Goal: Information Seeking & Learning: Learn about a topic

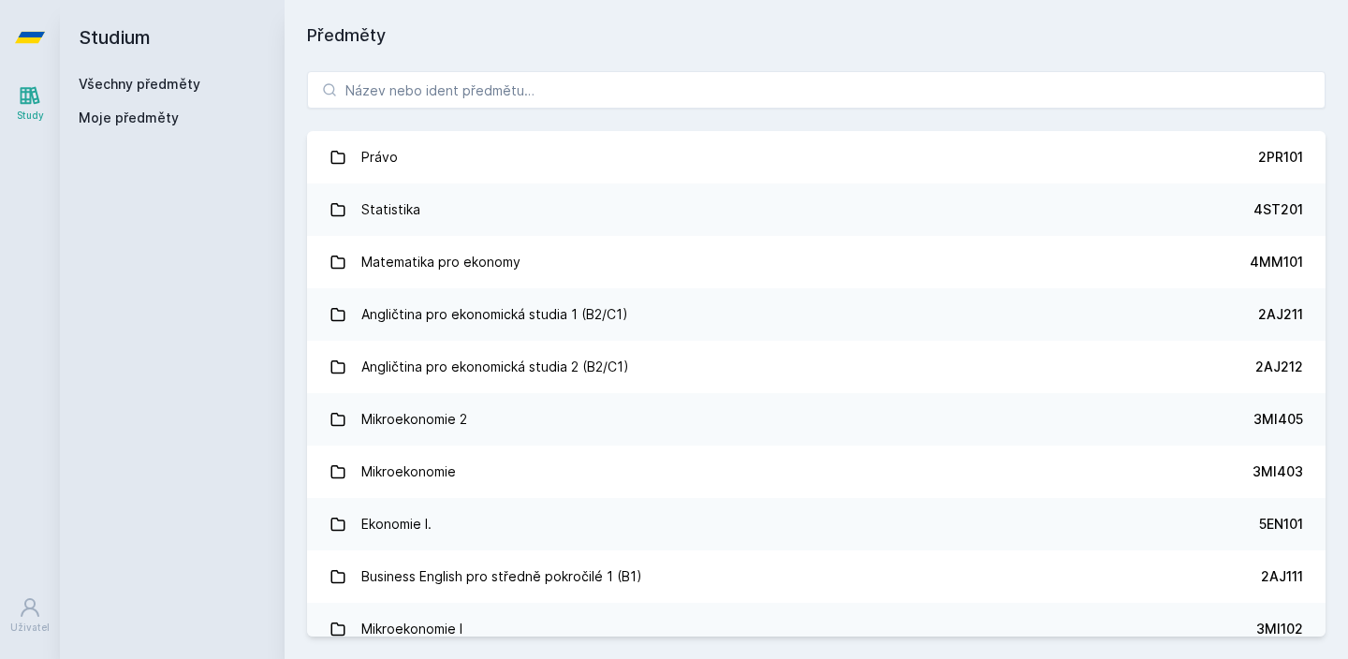
click at [489, 121] on div "Právo 2PR101 Statistika 4ST201 Matematika pro ekonomy 4MM101 Angličtina pro eko…" at bounding box center [816, 354] width 1063 height 610
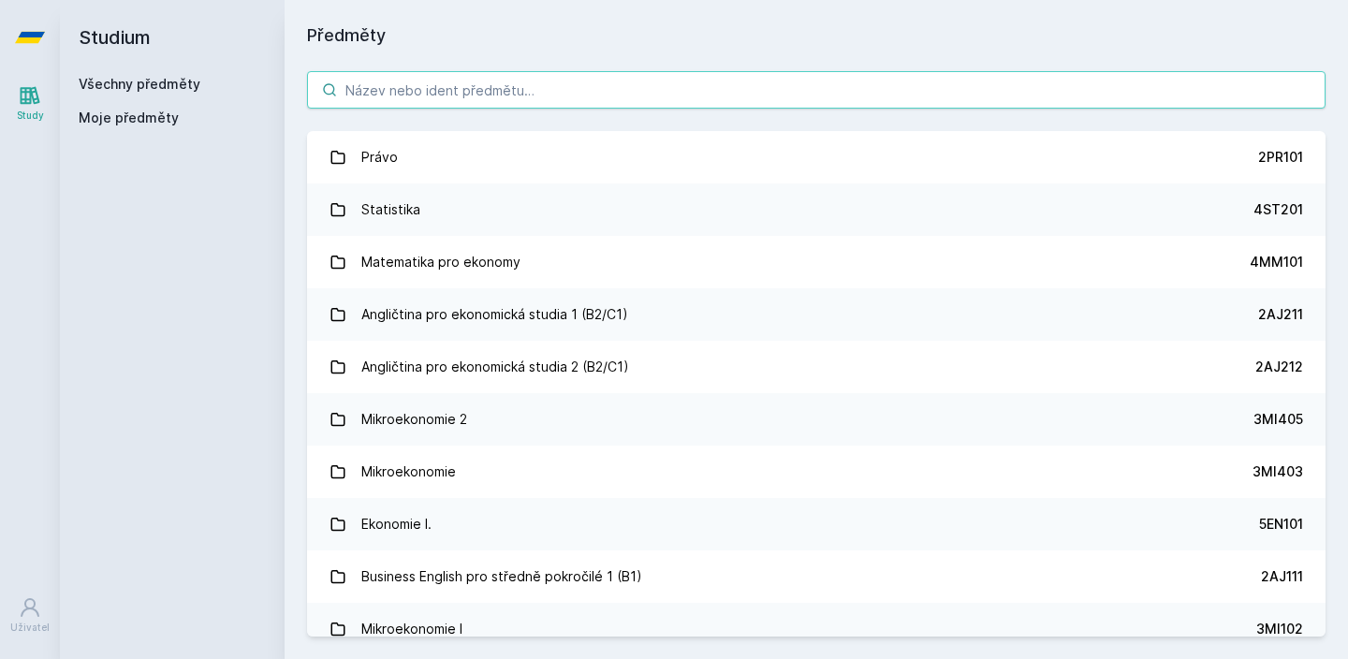
click at [487, 92] on input "search" at bounding box center [816, 89] width 1018 height 37
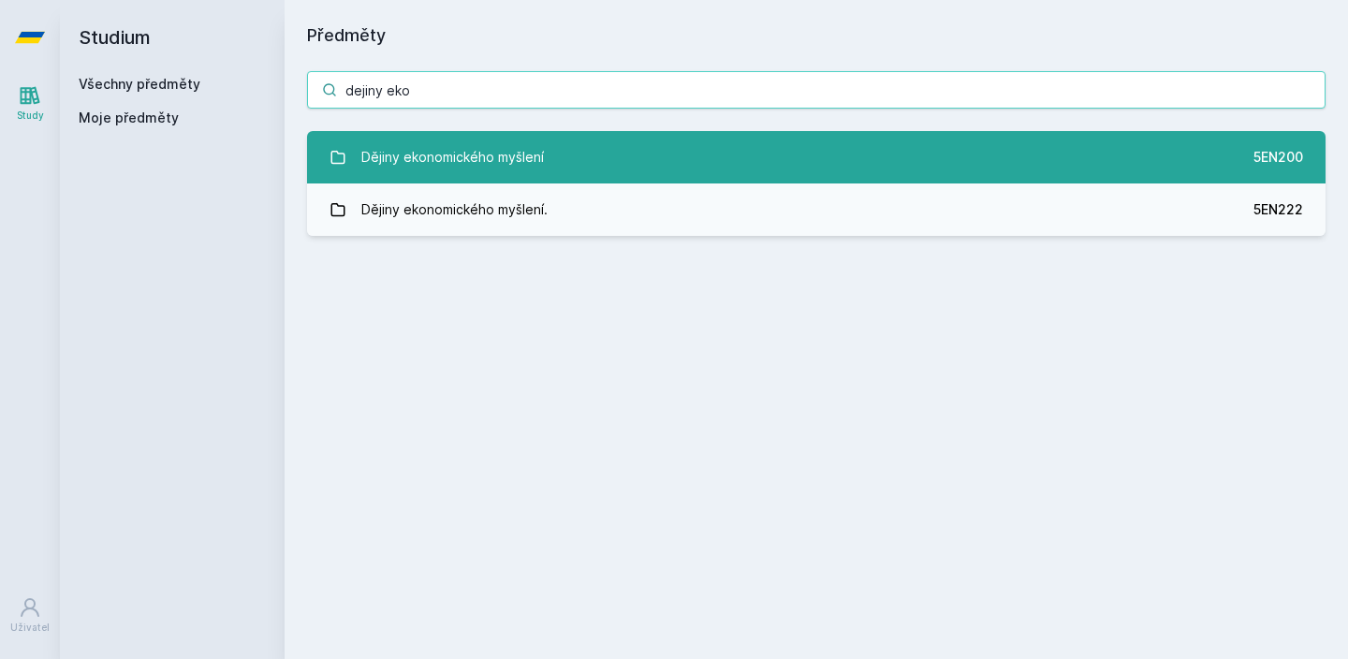
type input "dejiny eko"
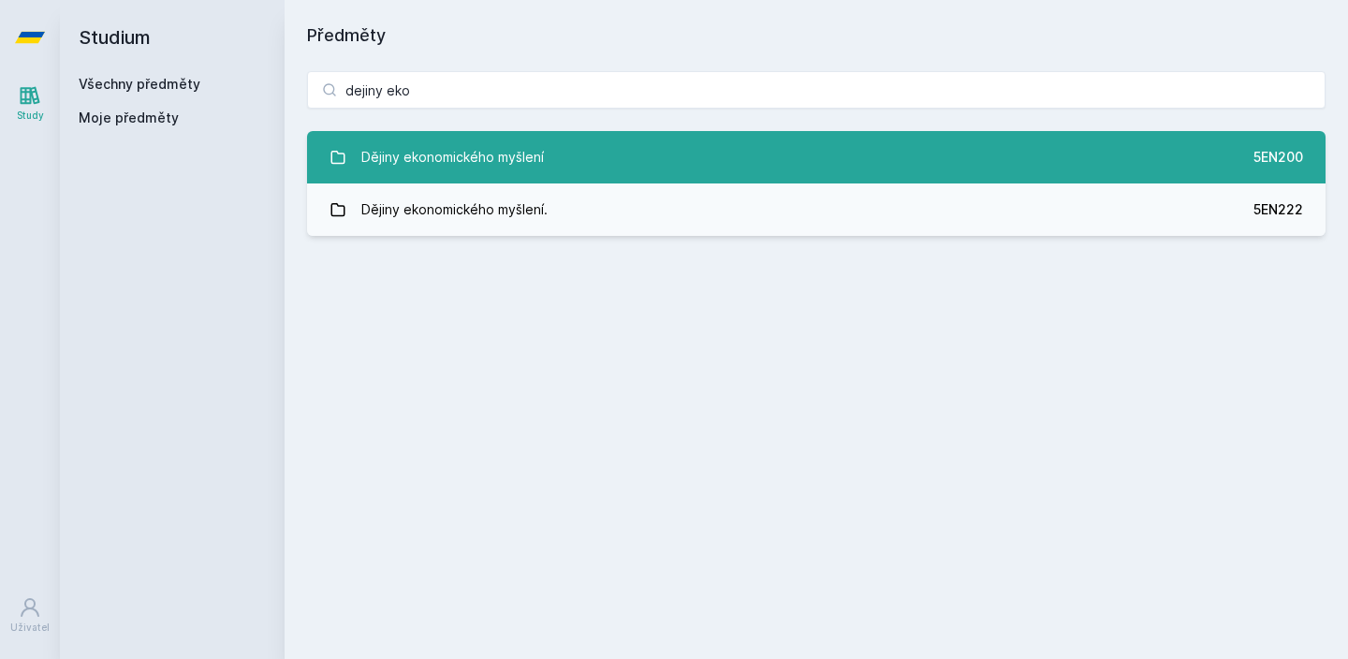
click at [419, 167] on div "Dějiny ekonomického myšlení" at bounding box center [452, 157] width 183 height 37
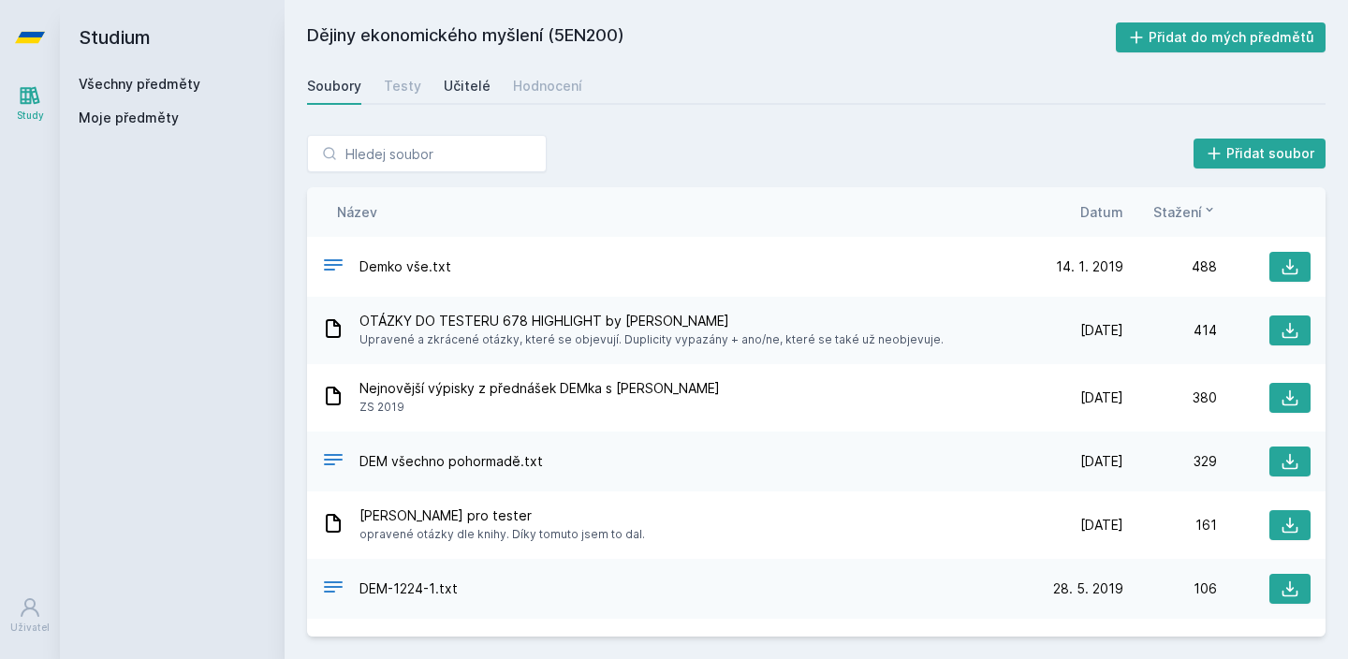
click at [474, 84] on div "Učitelé" at bounding box center [467, 86] width 47 height 19
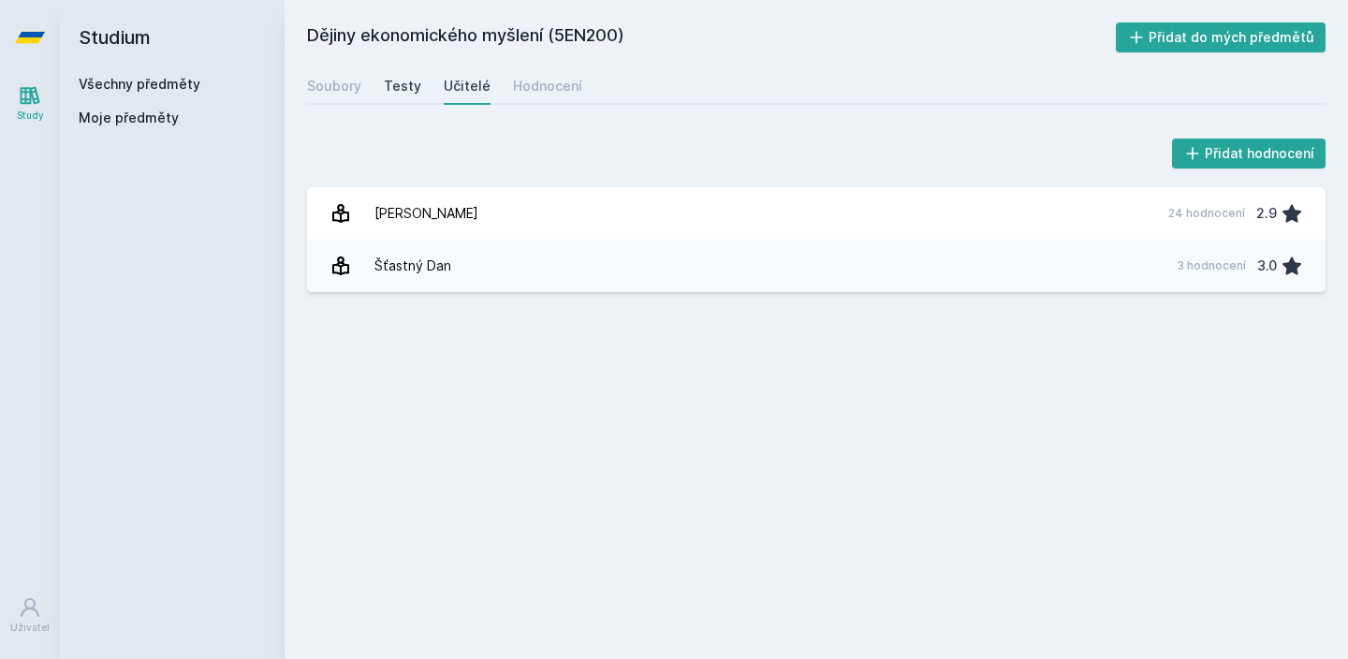
click at [404, 81] on div "Testy" at bounding box center [402, 86] width 37 height 19
click at [362, 75] on div "Soubory Testy Učitelé Hodnocení" at bounding box center [816, 85] width 1018 height 37
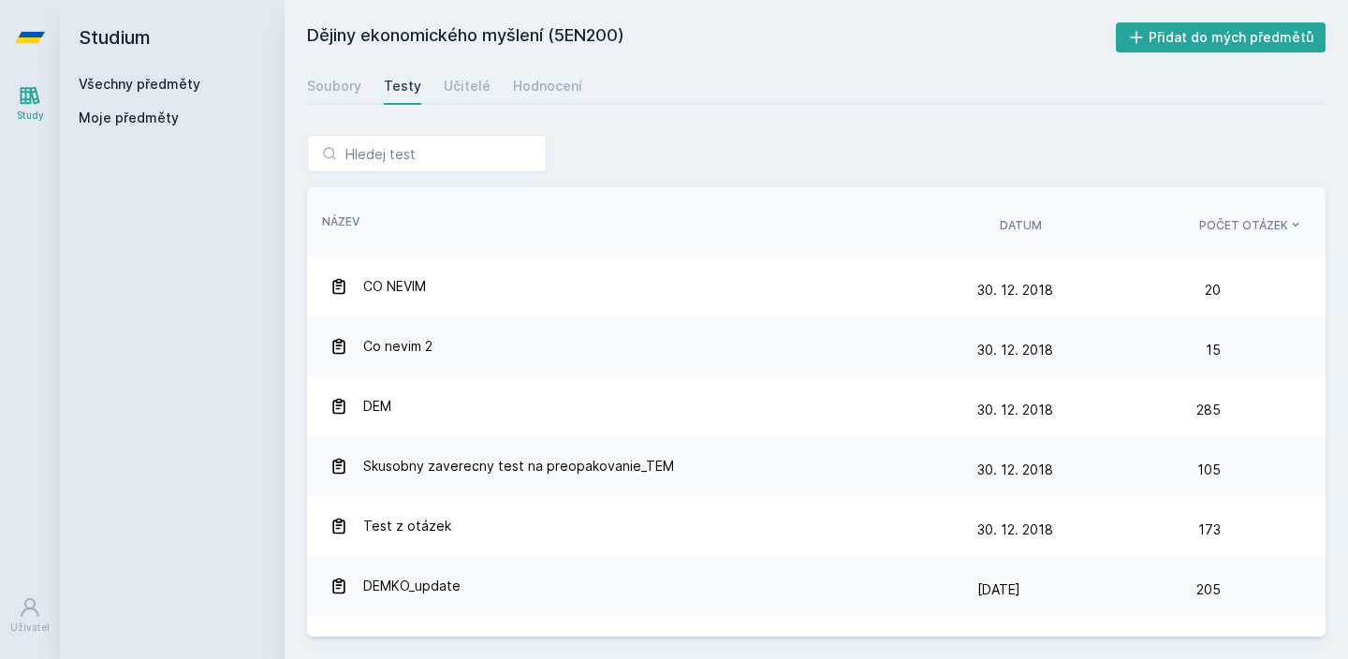
click at [433, 80] on div "Soubory Testy Učitelé Hodnocení" at bounding box center [816, 85] width 1018 height 37
click at [454, 84] on div "Učitelé" at bounding box center [467, 86] width 47 height 19
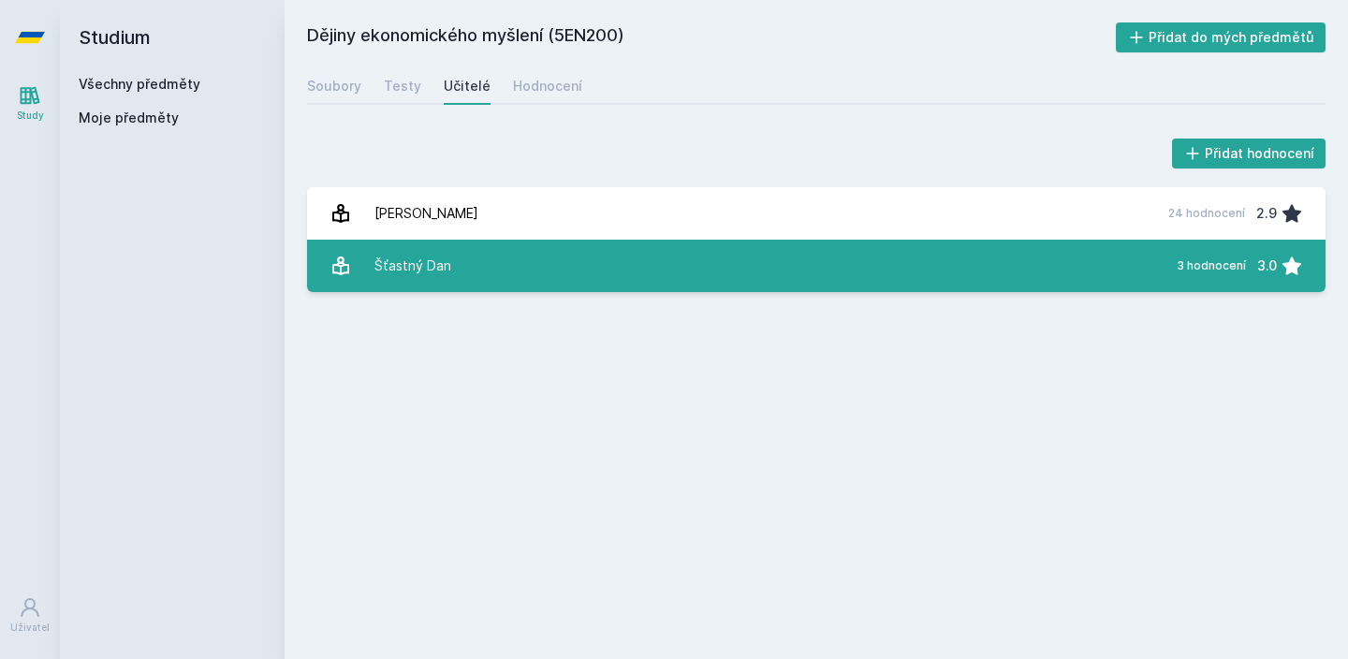
click at [391, 241] on link "Šťastný Dan 3 hodnocení 3.0" at bounding box center [816, 266] width 1018 height 52
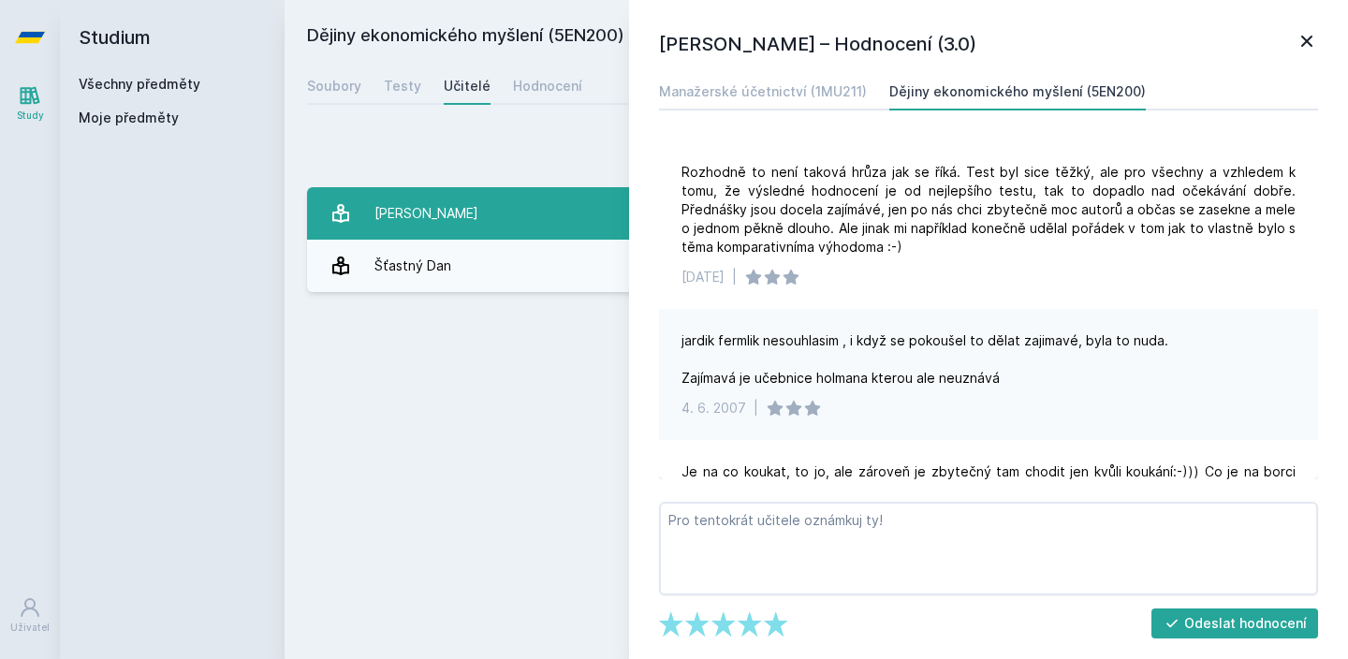
click at [399, 196] on div "[PERSON_NAME]" at bounding box center [426, 213] width 104 height 37
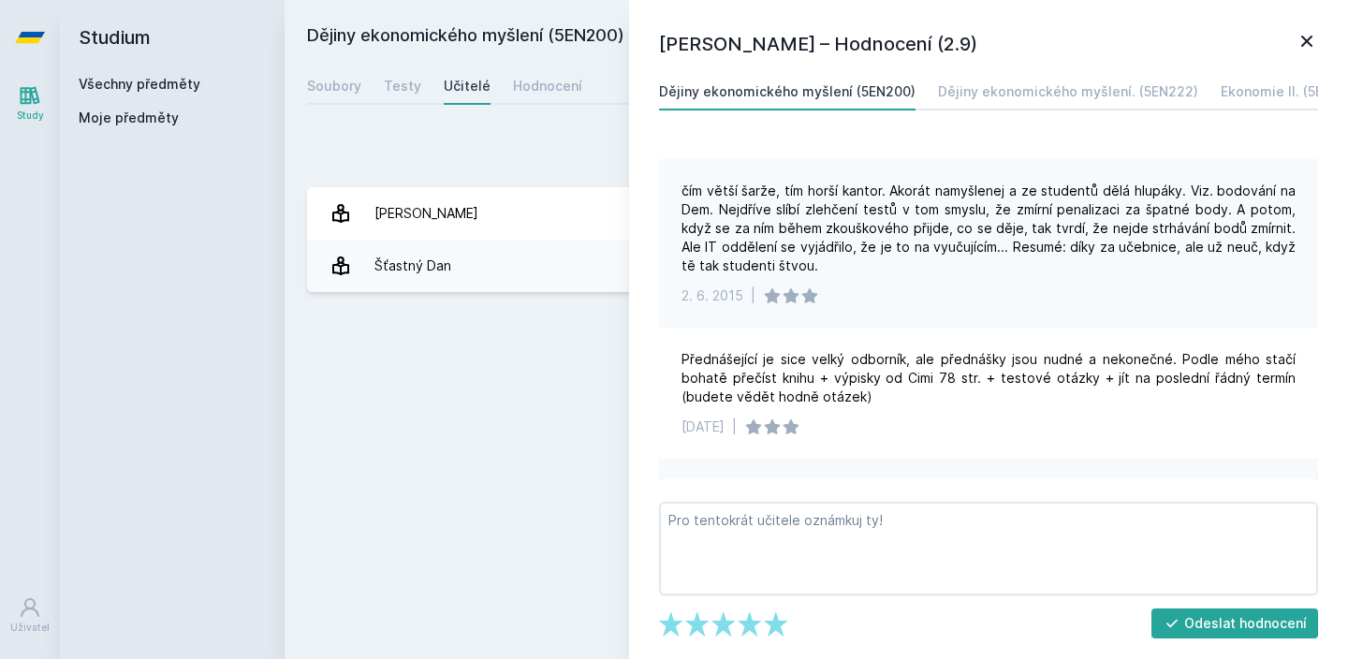
scroll to position [51, 0]
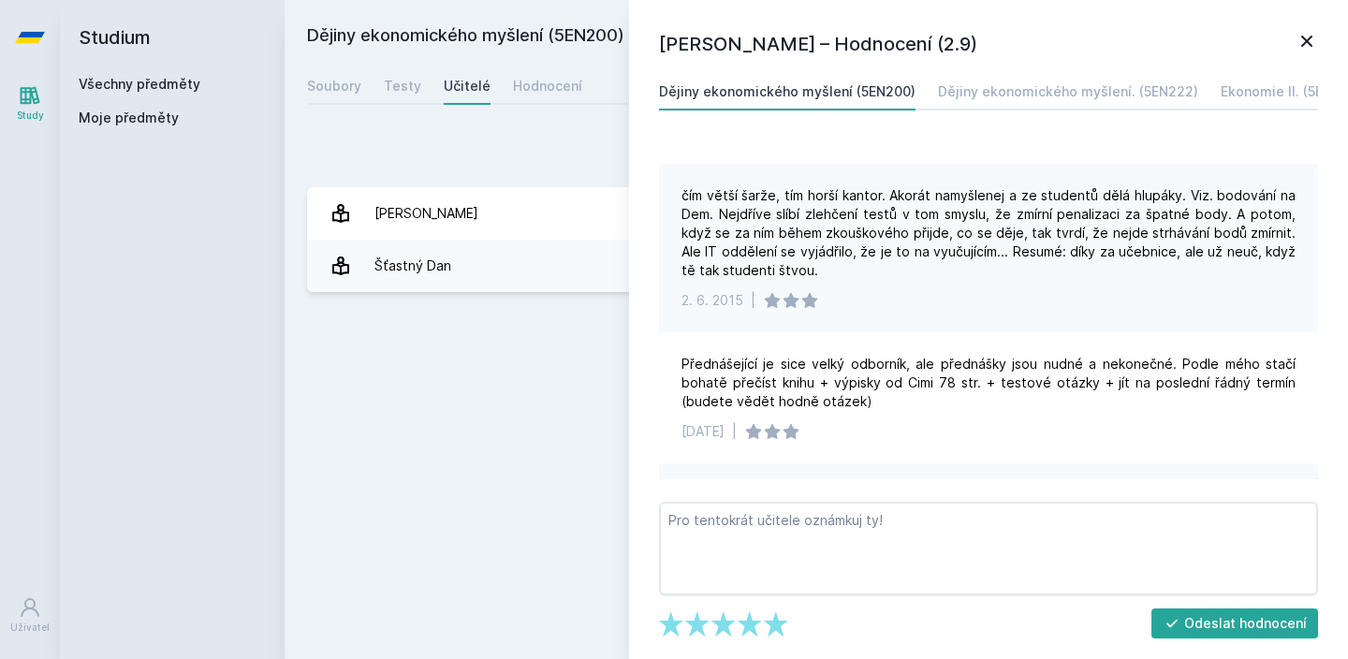
click at [367, 95] on div "Soubory Testy Učitelé Hodnocení" at bounding box center [816, 85] width 1018 height 37
click at [339, 92] on div "Soubory" at bounding box center [334, 86] width 54 height 19
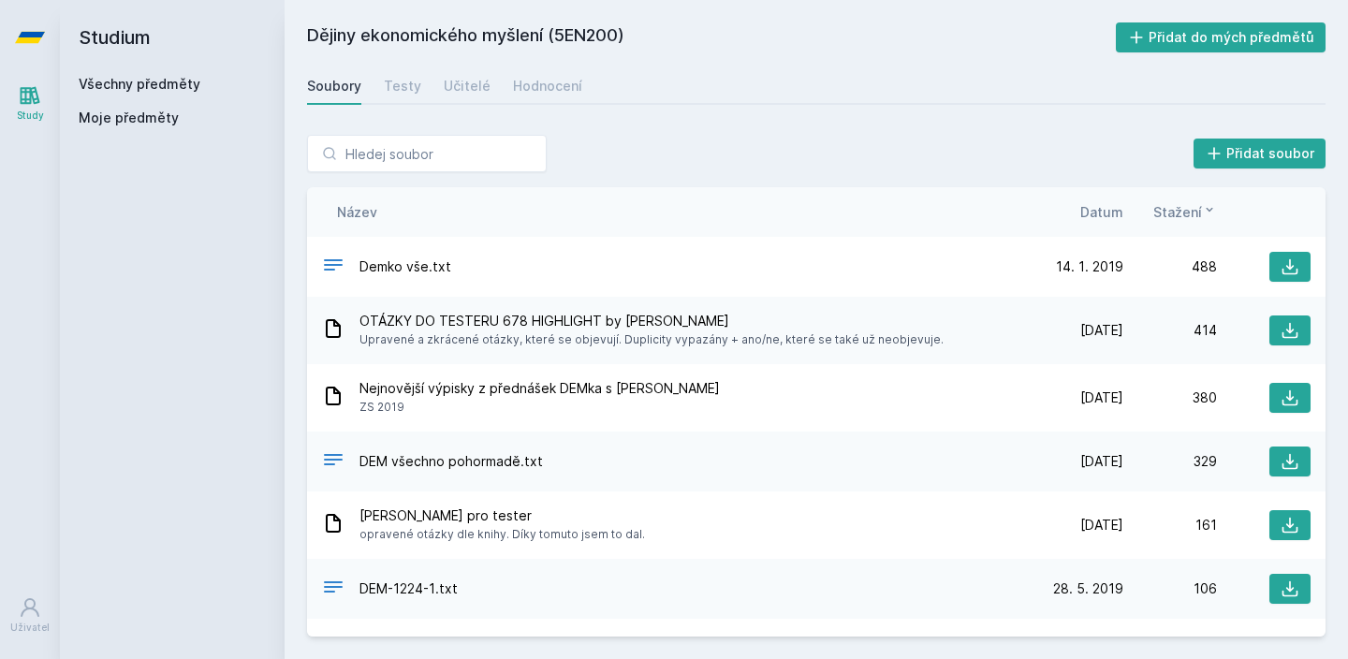
click at [665, 18] on div "Dějiny ekonomického myšlení (5EN200) Přidat do mých předmětů [GEOGRAPHIC_DATA] …" at bounding box center [816, 329] width 1063 height 659
click at [128, 73] on h2 "Studium" at bounding box center [172, 37] width 187 height 75
click at [128, 77] on link "Všechny předměty" at bounding box center [140, 84] width 122 height 16
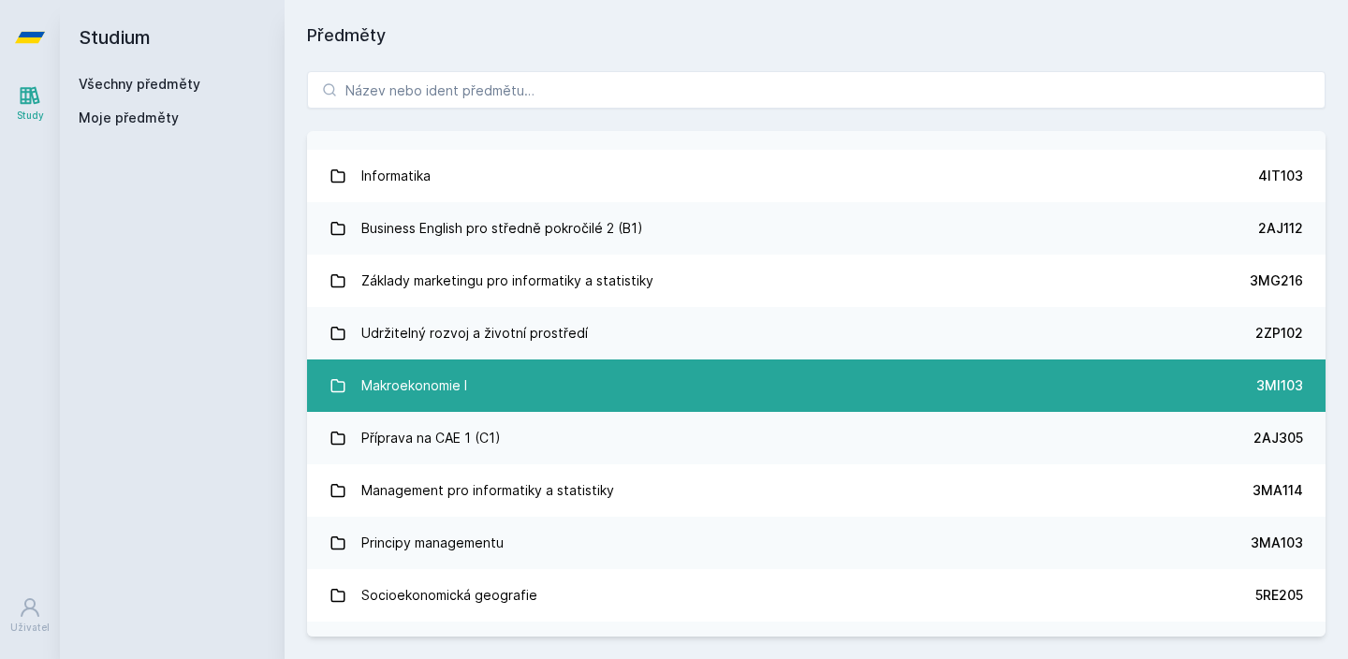
scroll to position [1872, 0]
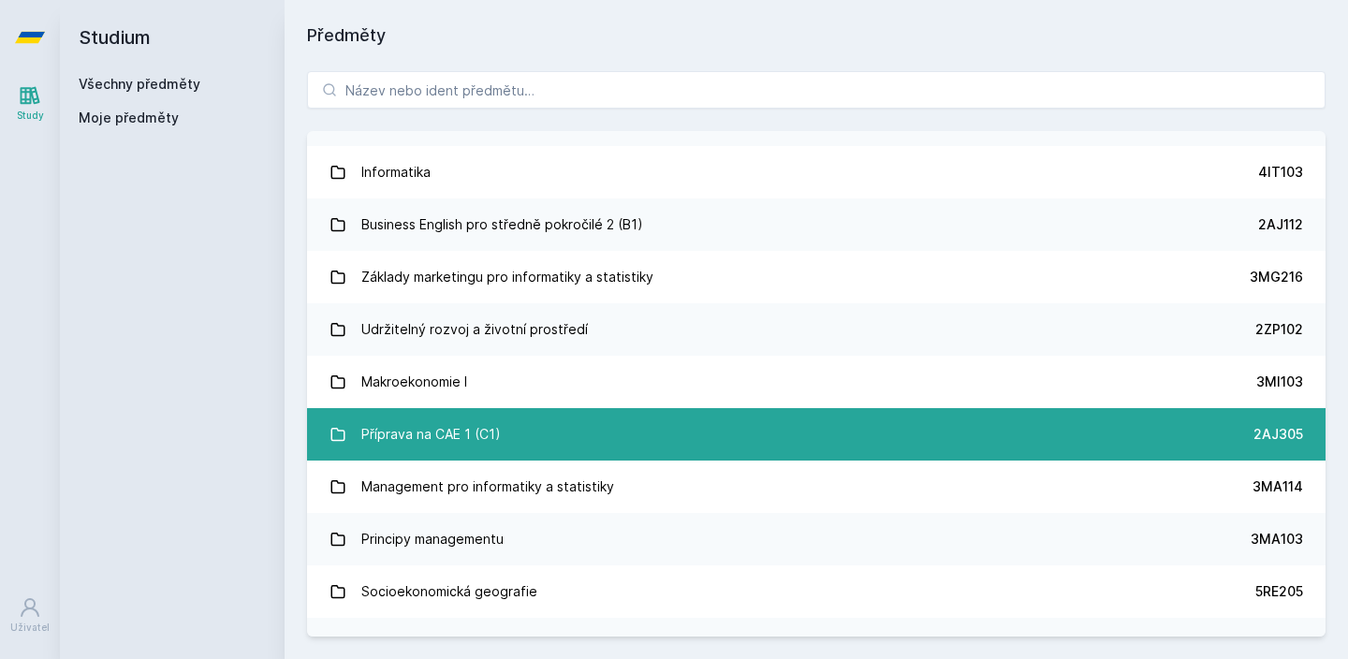
click at [325, 419] on link "Příprava na CAE 1 (C1) 2AJ305" at bounding box center [816, 434] width 1018 height 52
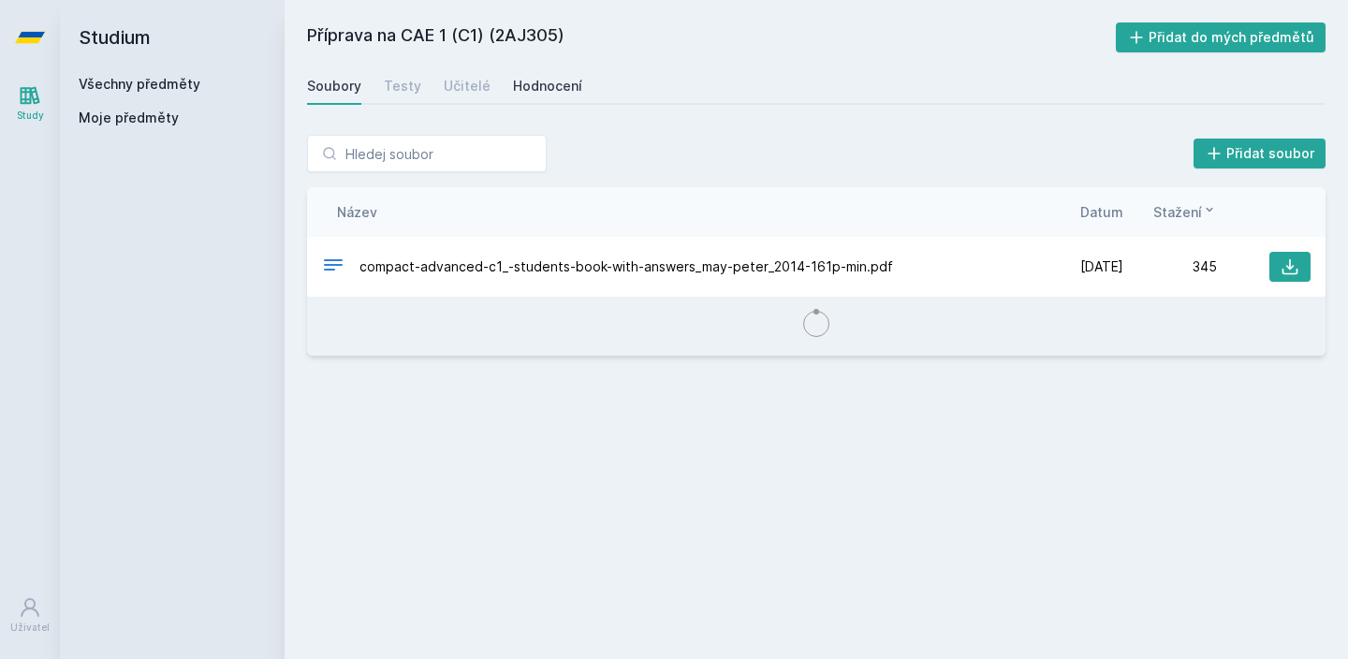
click at [543, 82] on div "Hodnocení" at bounding box center [547, 86] width 69 height 19
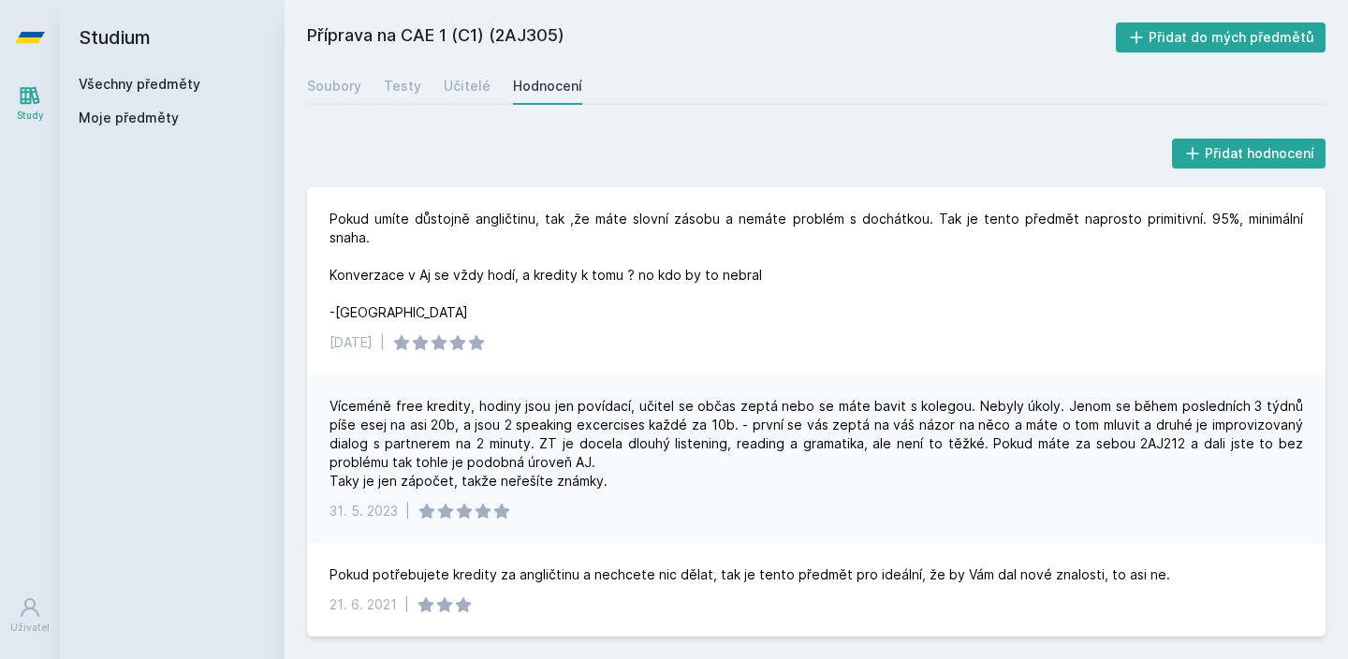
click at [123, 50] on h2 "Studium" at bounding box center [172, 37] width 187 height 75
click at [120, 73] on h2 "Studium" at bounding box center [172, 37] width 187 height 75
click at [120, 69] on h2 "Studium" at bounding box center [172, 37] width 187 height 75
click at [120, 80] on link "Všechny předměty" at bounding box center [140, 84] width 122 height 16
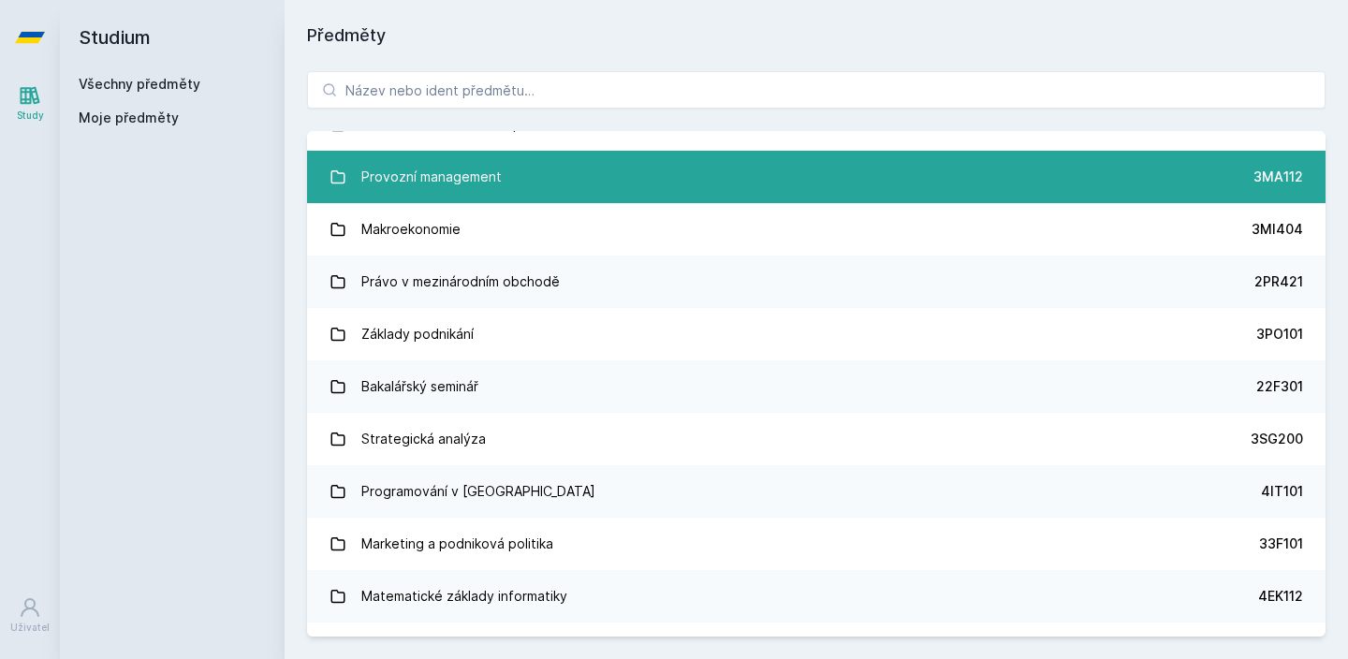
scroll to position [2472, 0]
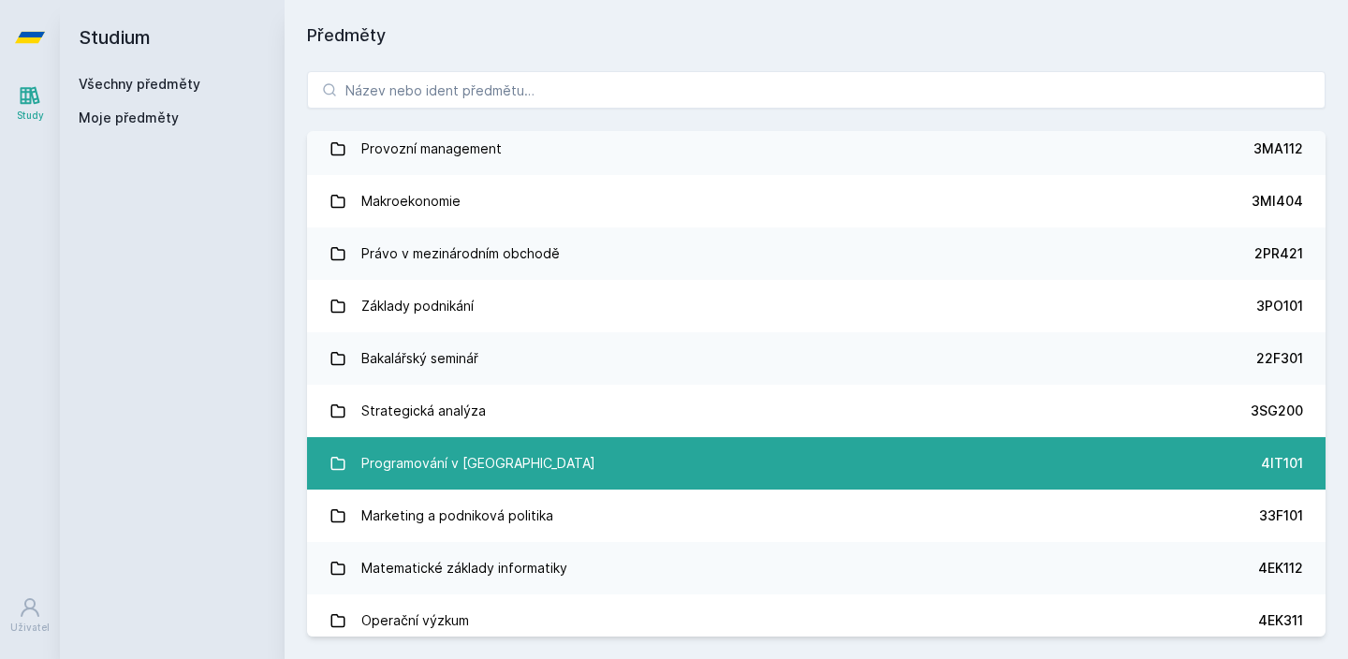
click at [402, 437] on link "Programování v Javě 4IT101" at bounding box center [816, 463] width 1018 height 52
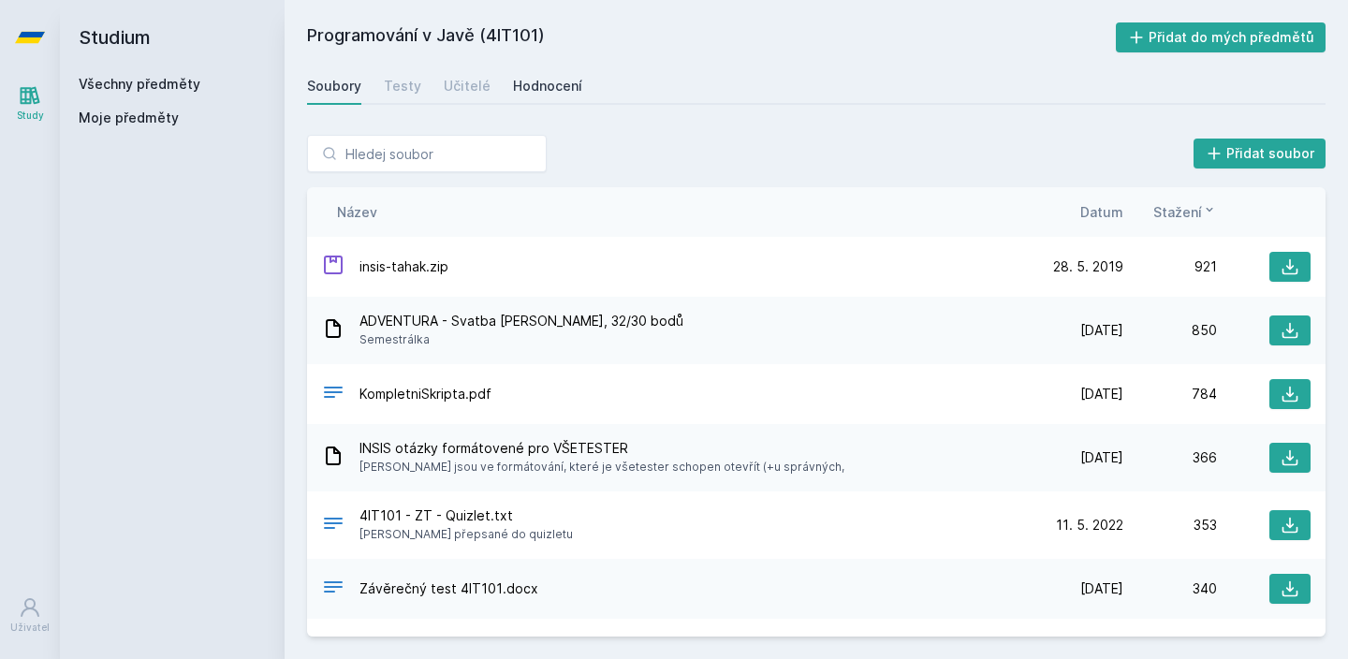
click at [520, 80] on div "Hodnocení" at bounding box center [547, 86] width 69 height 19
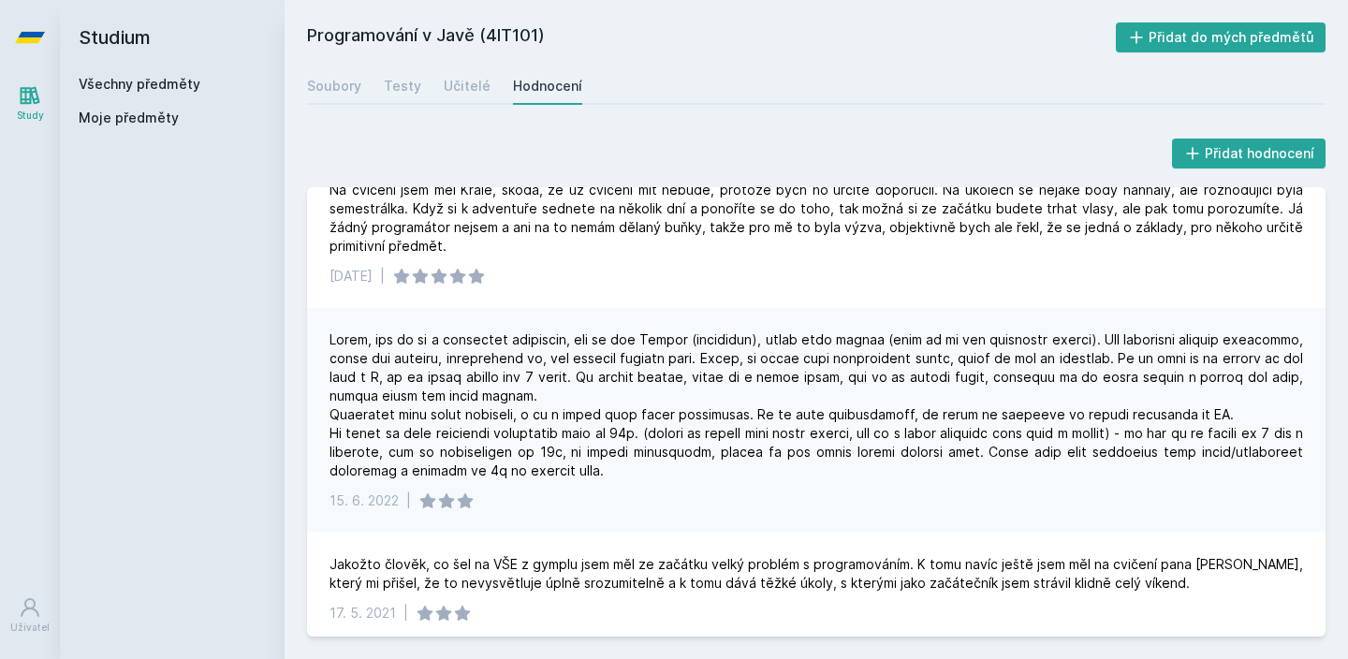
scroll to position [481, 0]
